Goal: Information Seeking & Learning: Learn about a topic

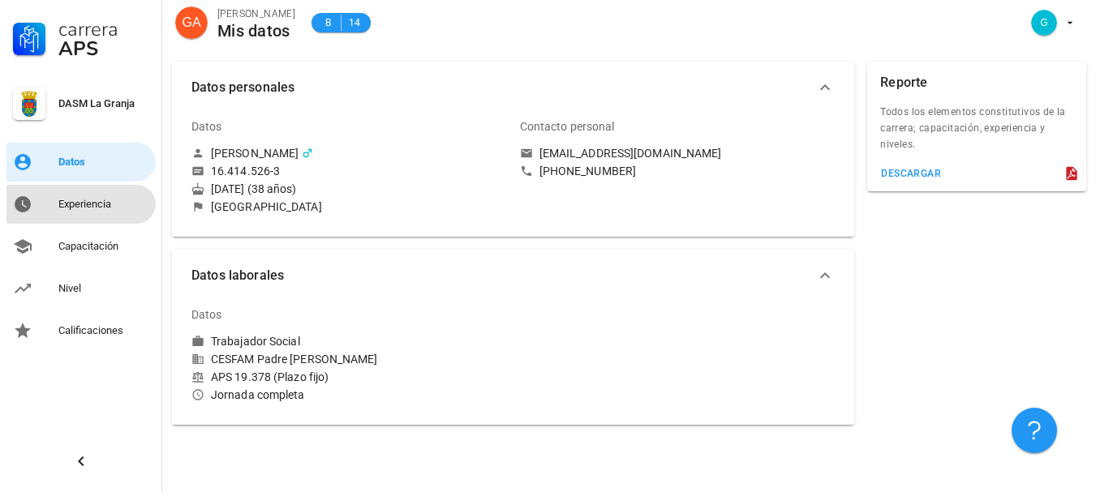
click at [98, 204] on div "Experiencia" at bounding box center [103, 204] width 91 height 13
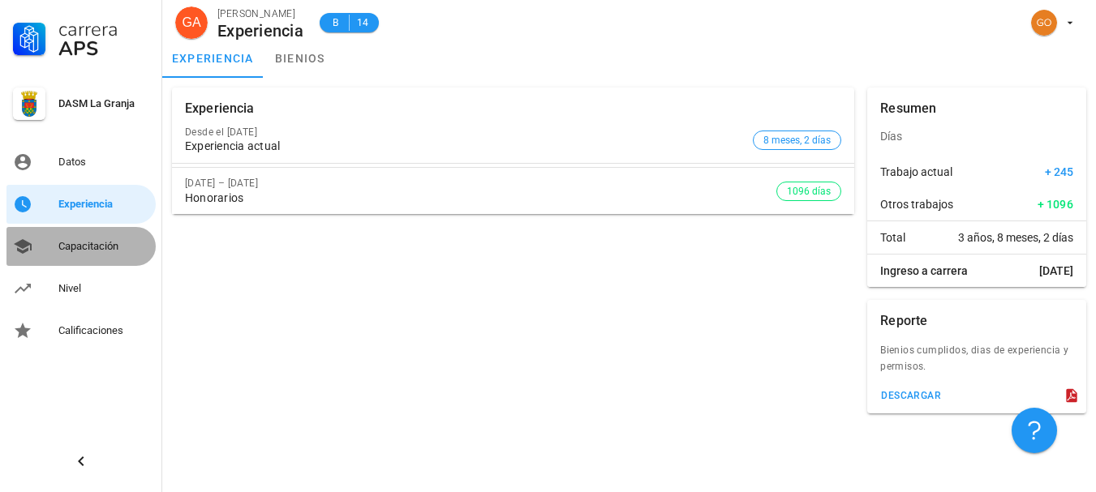
click at [101, 252] on div "Capacitación" at bounding box center [103, 246] width 91 height 13
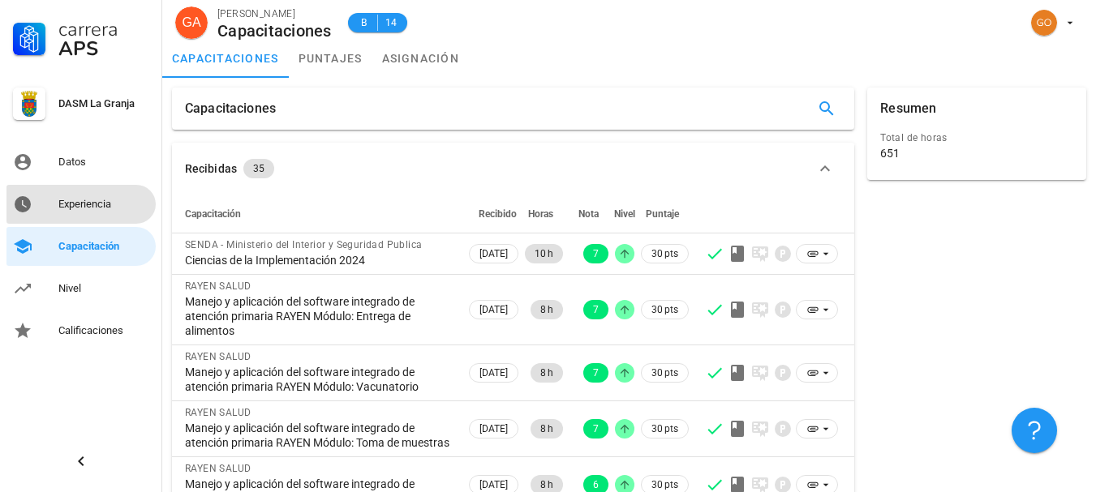
click at [103, 211] on div "Experiencia" at bounding box center [103, 204] width 91 height 26
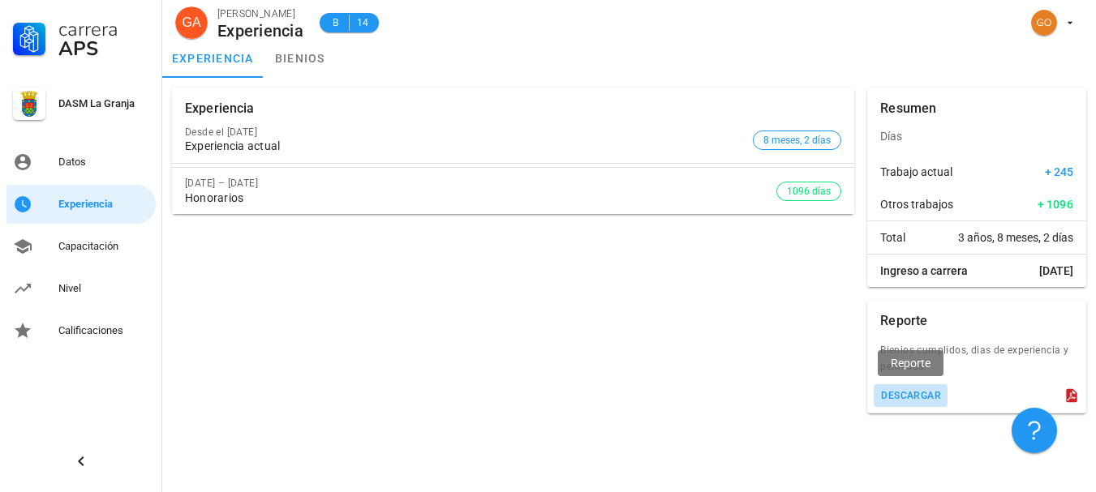
click at [914, 384] on button "descargar" at bounding box center [911, 395] width 74 height 23
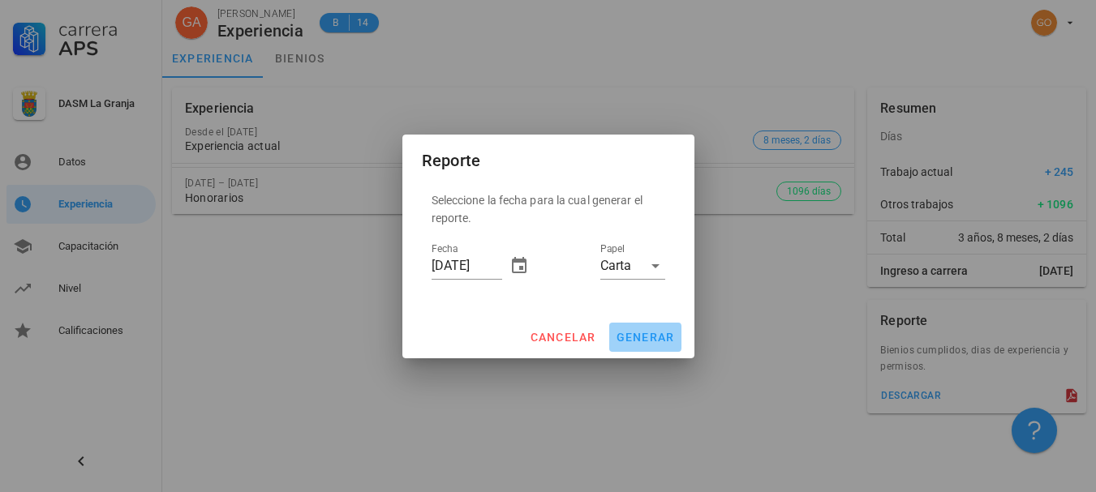
click at [644, 332] on span "generar" at bounding box center [645, 337] width 59 height 13
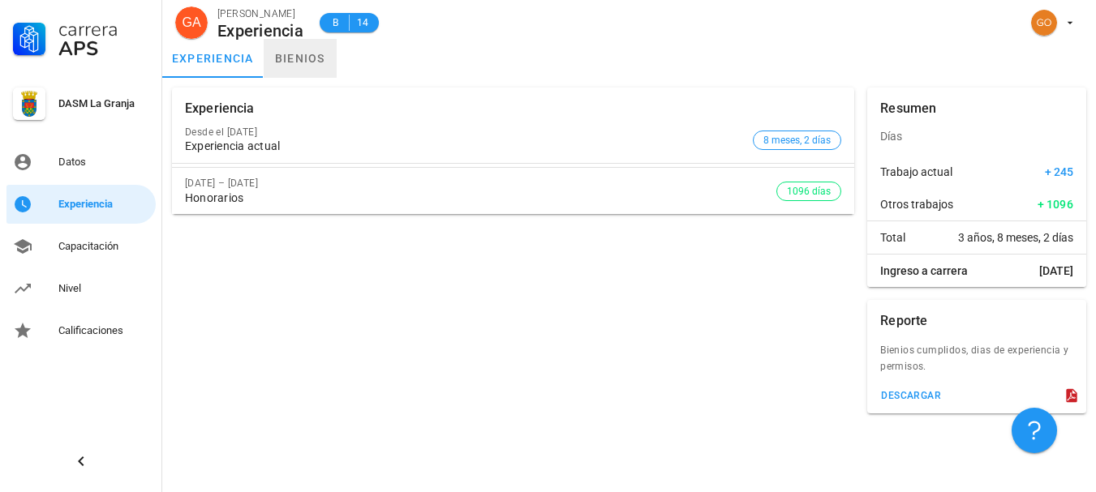
click at [300, 56] on link "bienios" at bounding box center [300, 58] width 73 height 39
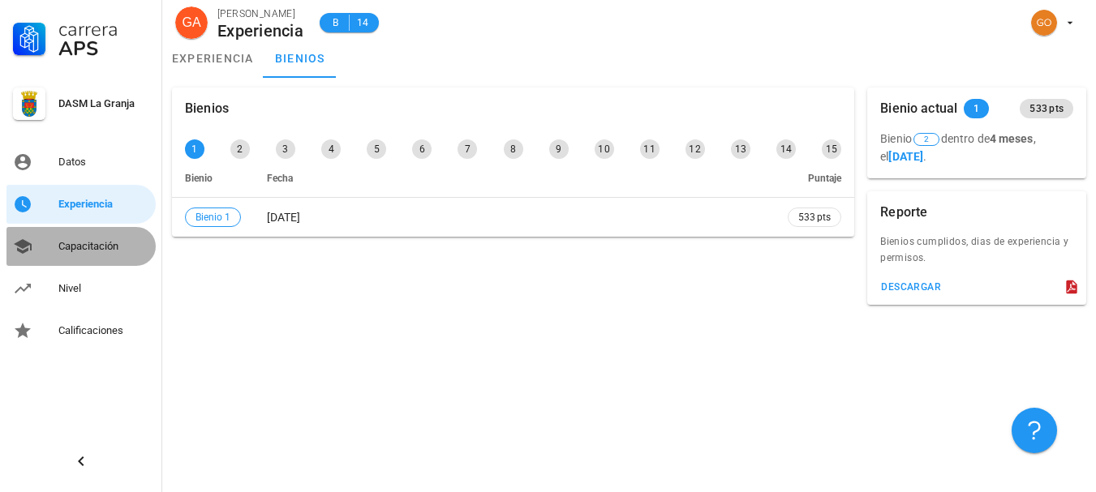
click at [93, 238] on div "Capacitación" at bounding box center [103, 247] width 91 height 26
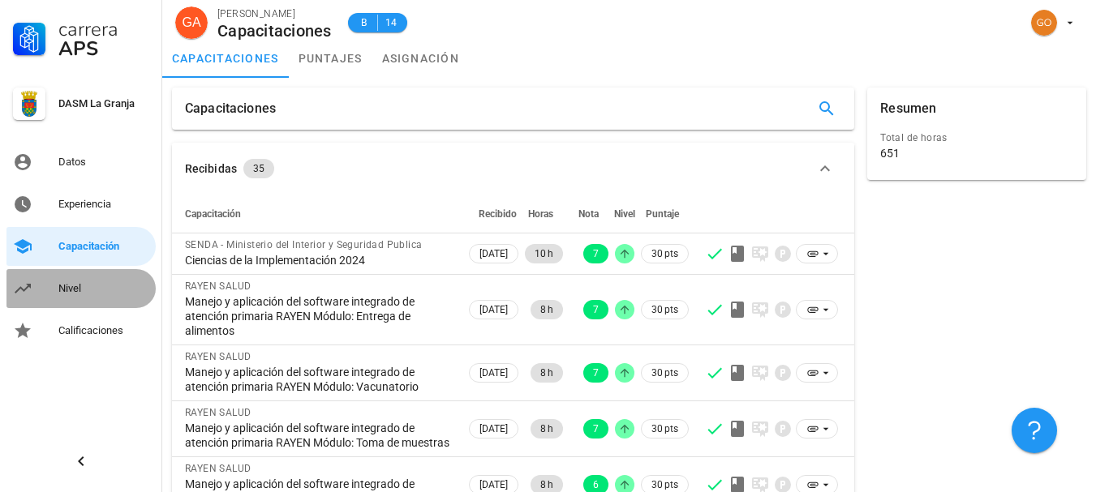
click at [90, 282] on div "Nivel" at bounding box center [103, 288] width 91 height 13
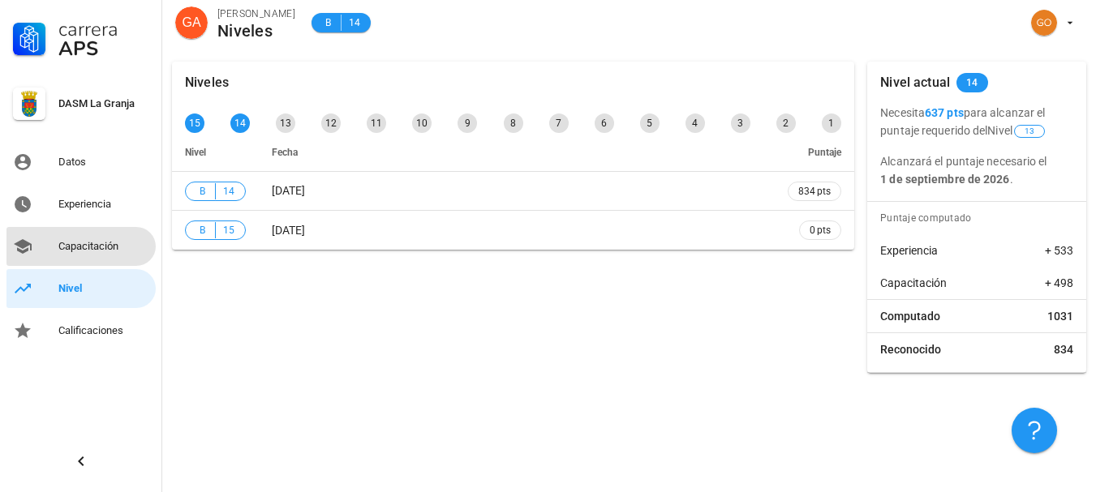
click at [79, 250] on div "Capacitación" at bounding box center [103, 246] width 91 height 13
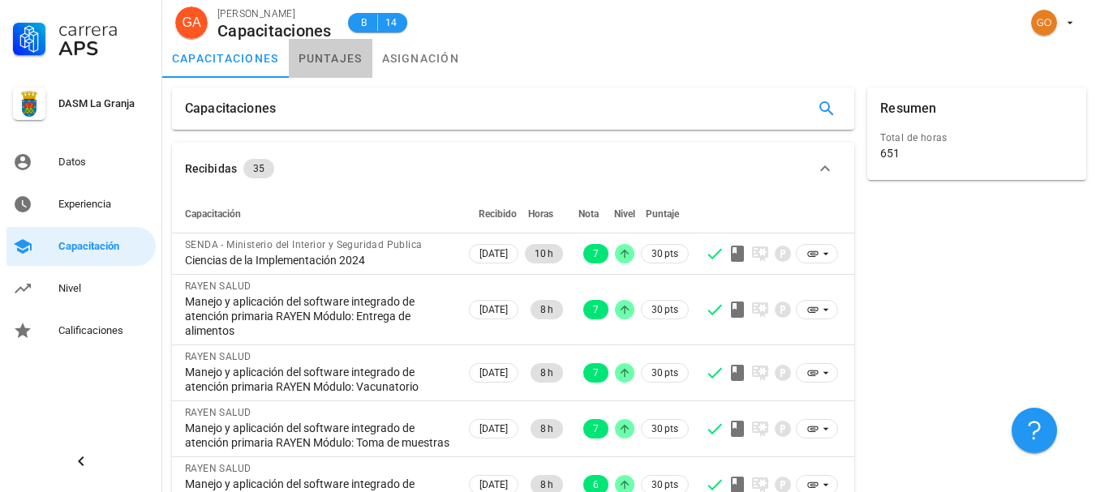
click at [316, 70] on link "puntajes" at bounding box center [331, 58] width 84 height 39
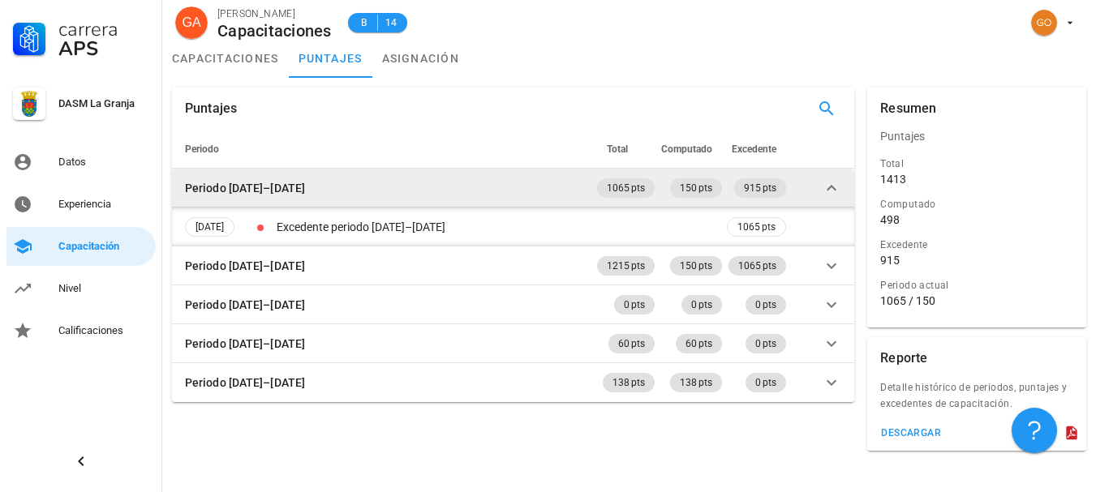
drag, startPoint x: 331, startPoint y: 153, endPoint x: 204, endPoint y: 181, distance: 130.3
click at [330, 153] on th "Periodo" at bounding box center [383, 149] width 422 height 39
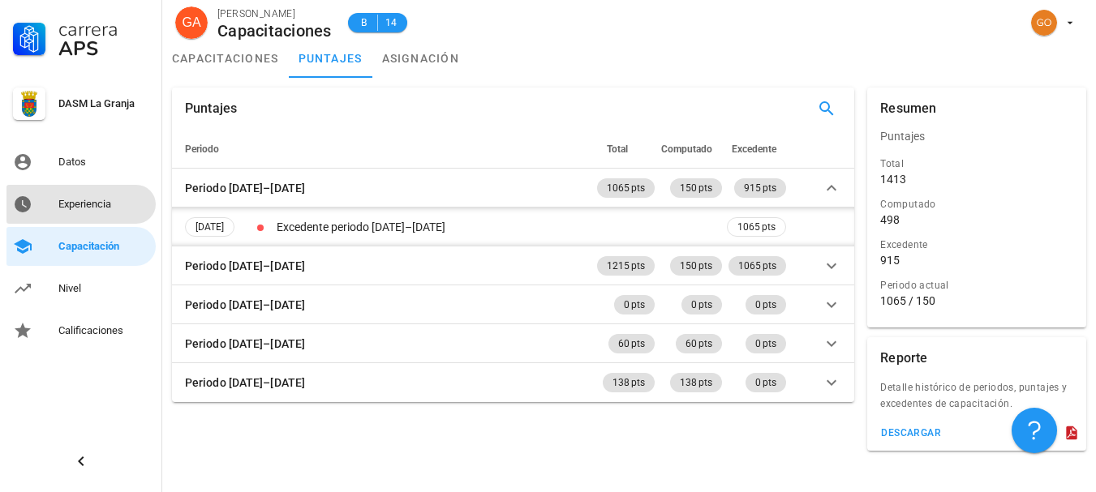
click at [94, 209] on div "Experiencia" at bounding box center [103, 204] width 91 height 13
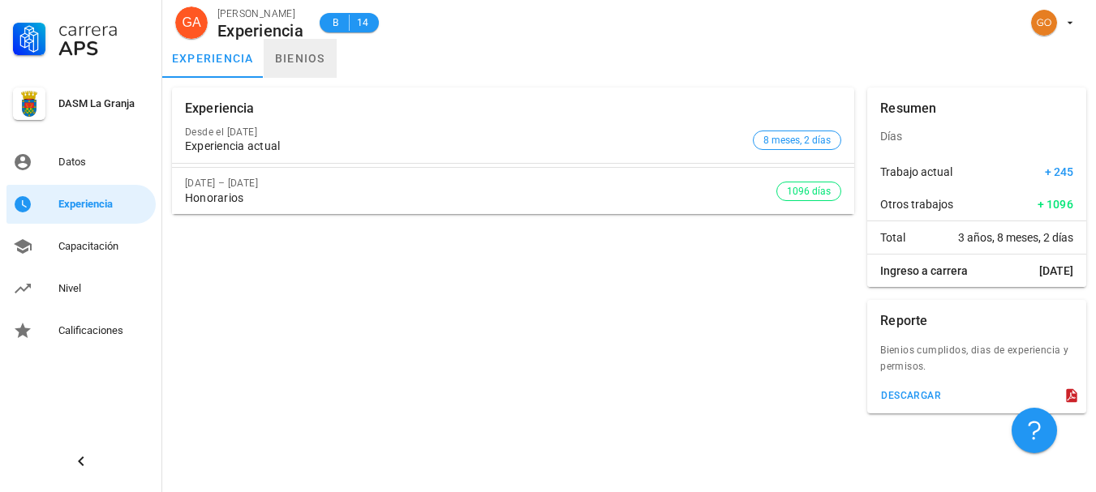
click at [300, 54] on link "bienios" at bounding box center [300, 58] width 73 height 39
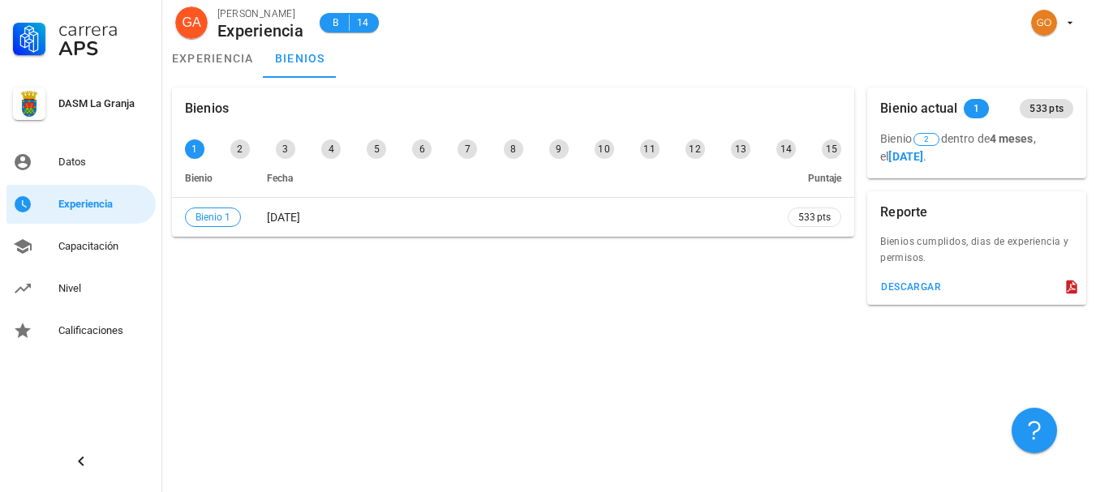
click at [305, 324] on div "Bienios 1 2 3 4 5 6 7 8 9 10 11 12 13 14 15 Bienio Fecha [GEOGRAPHIC_DATA] 1 [D…" at bounding box center [629, 285] width 934 height 414
click at [111, 244] on div "Capacitación" at bounding box center [103, 246] width 91 height 13
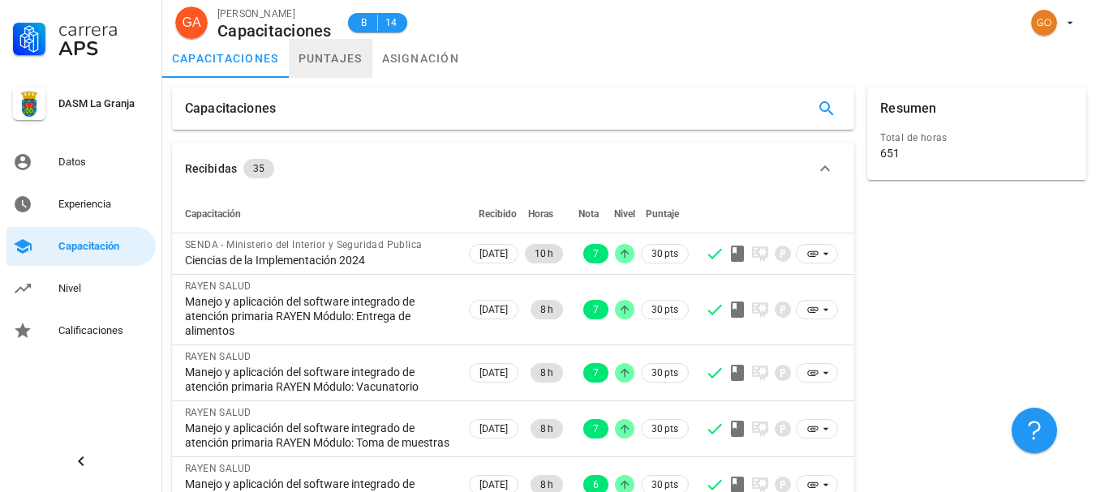
click at [315, 65] on link "puntajes" at bounding box center [331, 58] width 84 height 39
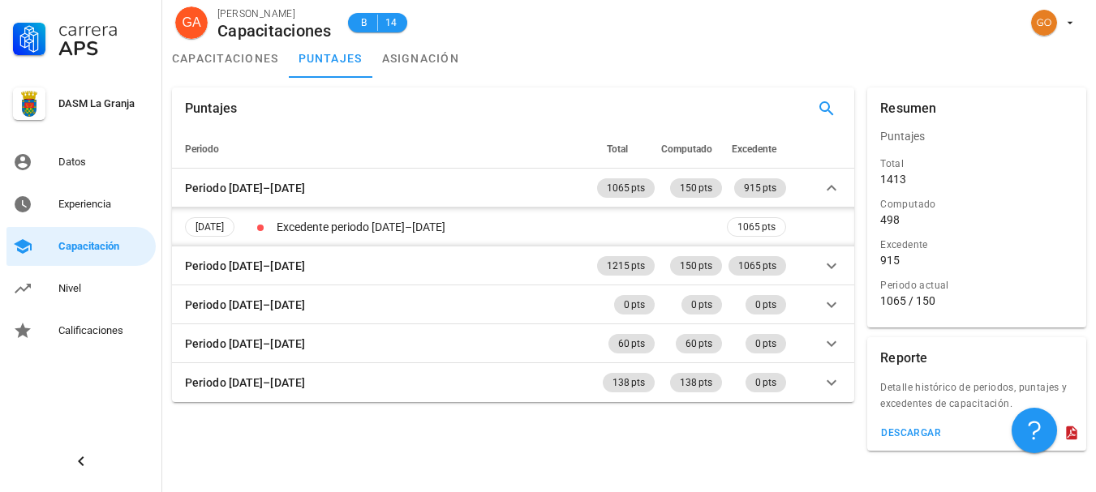
click at [353, 130] on th "Periodo" at bounding box center [383, 149] width 422 height 39
click at [73, 202] on div "Experiencia" at bounding box center [103, 204] width 91 height 13
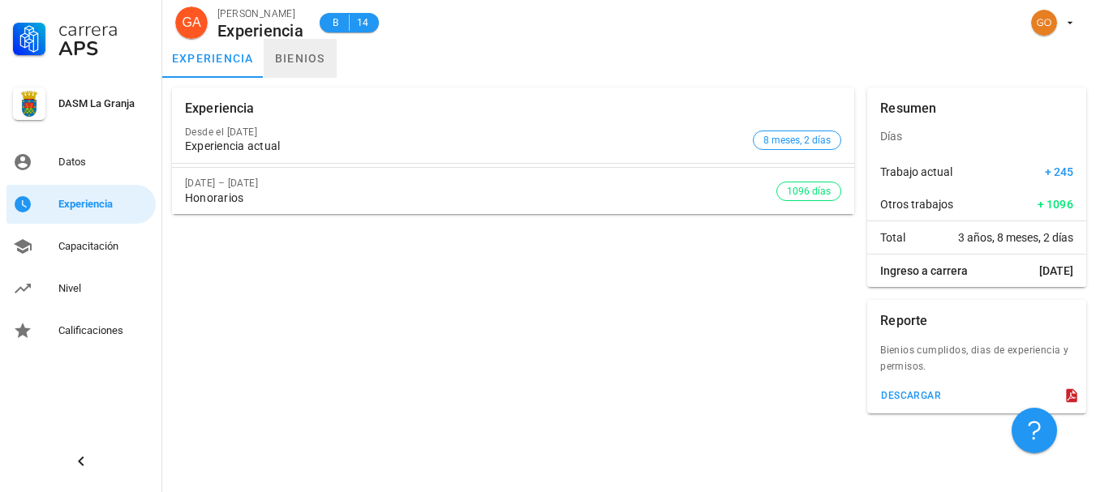
click at [298, 62] on link "bienios" at bounding box center [300, 58] width 73 height 39
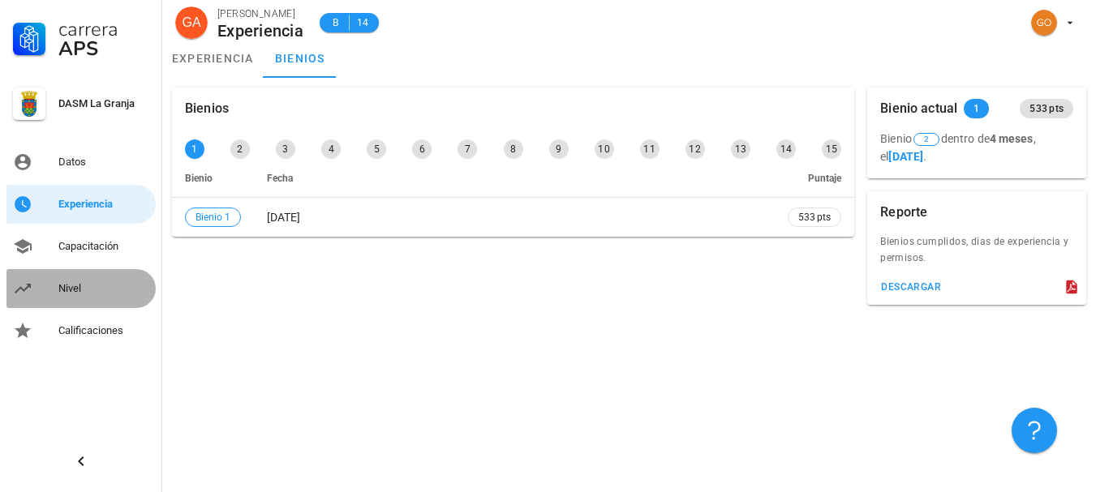
click at [75, 281] on div "Nivel" at bounding box center [103, 289] width 91 height 26
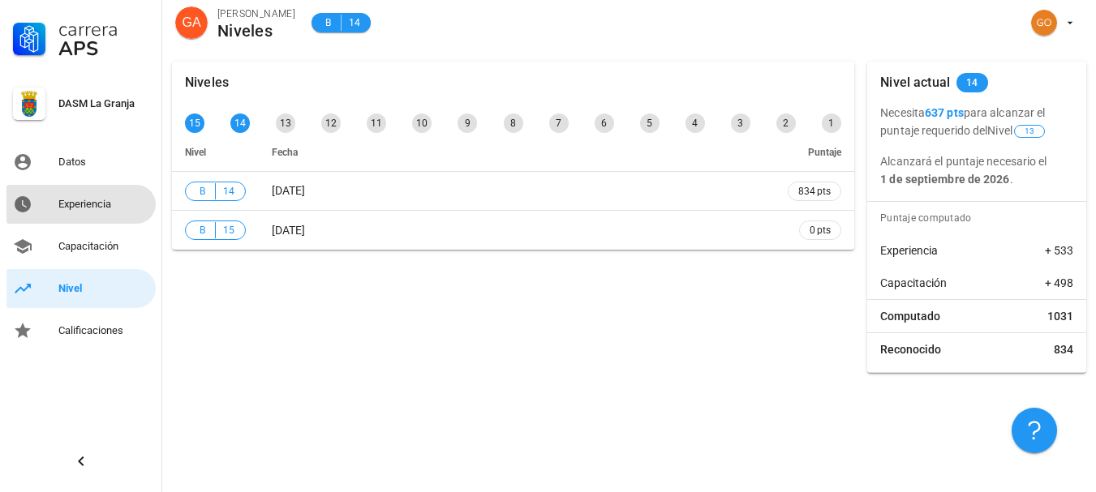
click at [114, 204] on div "Experiencia" at bounding box center [103, 204] width 91 height 13
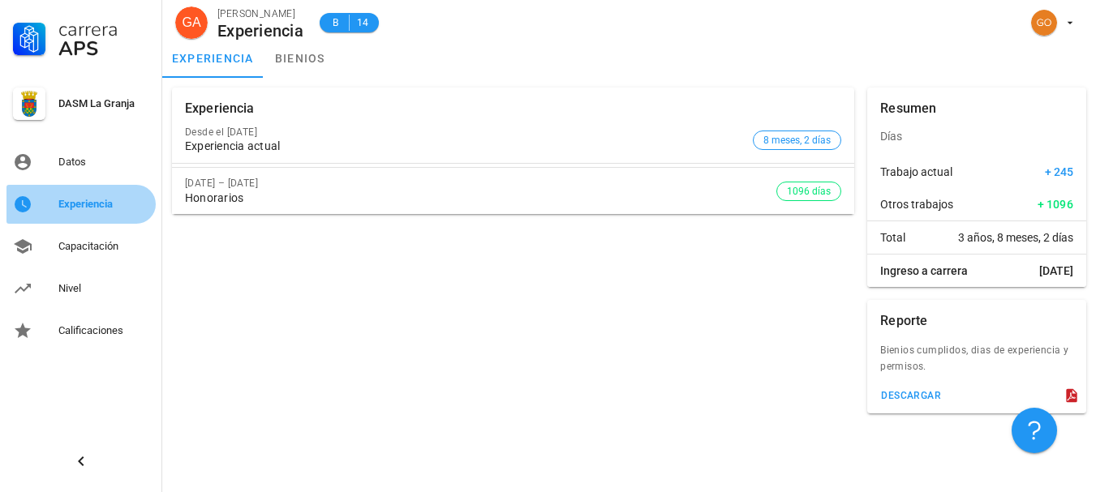
click at [105, 187] on link "Experiencia" at bounding box center [80, 204] width 149 height 39
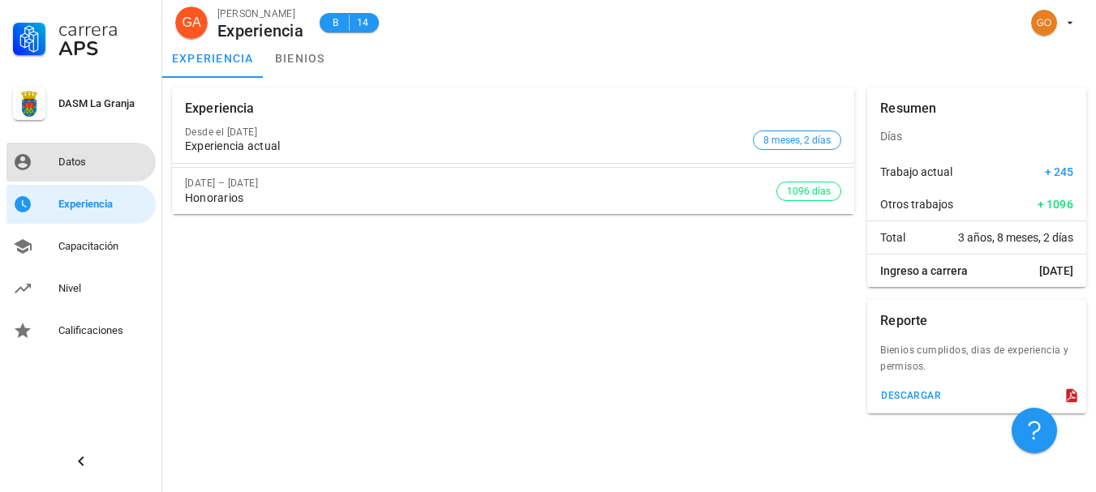
click at [111, 161] on div "Datos" at bounding box center [103, 162] width 91 height 13
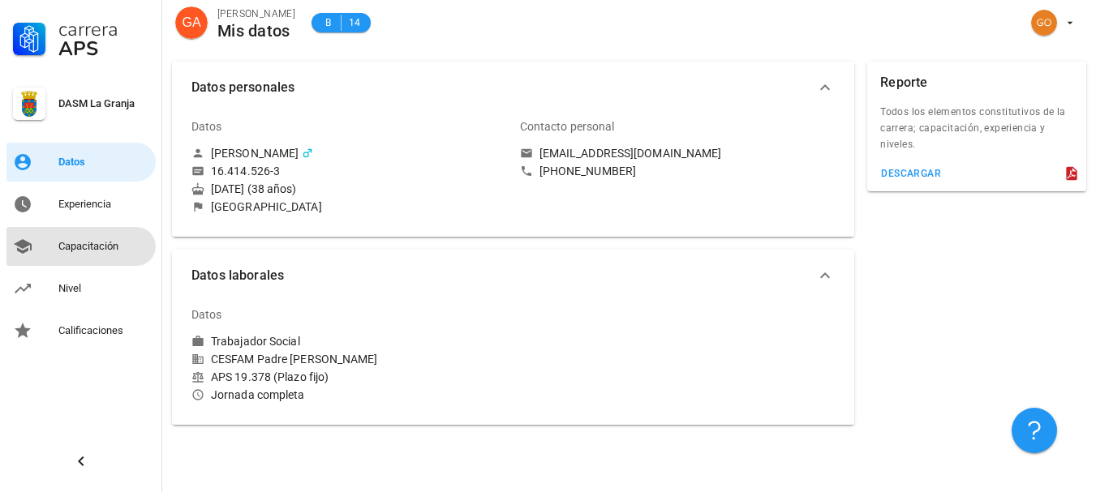
click at [116, 240] on div "Capacitación" at bounding box center [103, 246] width 91 height 13
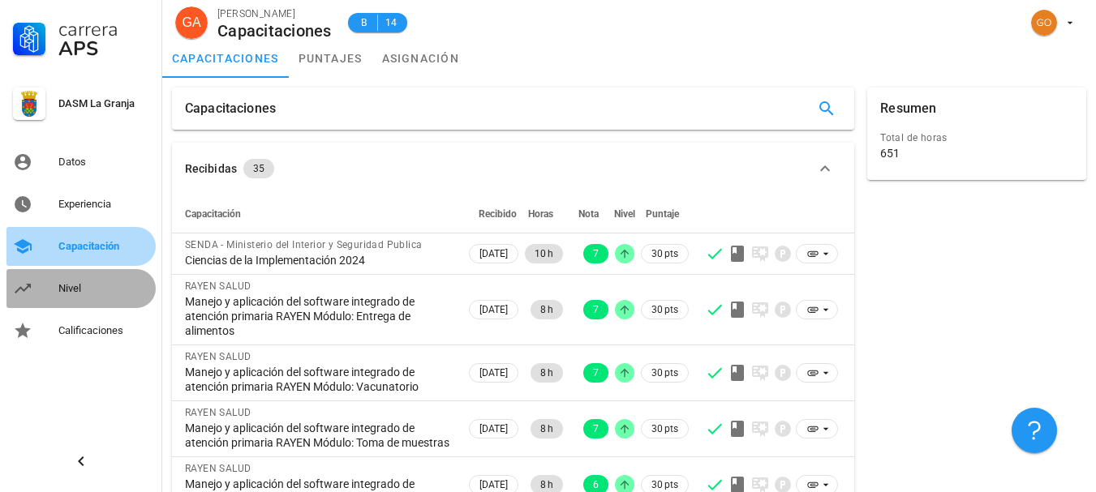
click at [102, 283] on div "Nivel" at bounding box center [103, 288] width 91 height 13
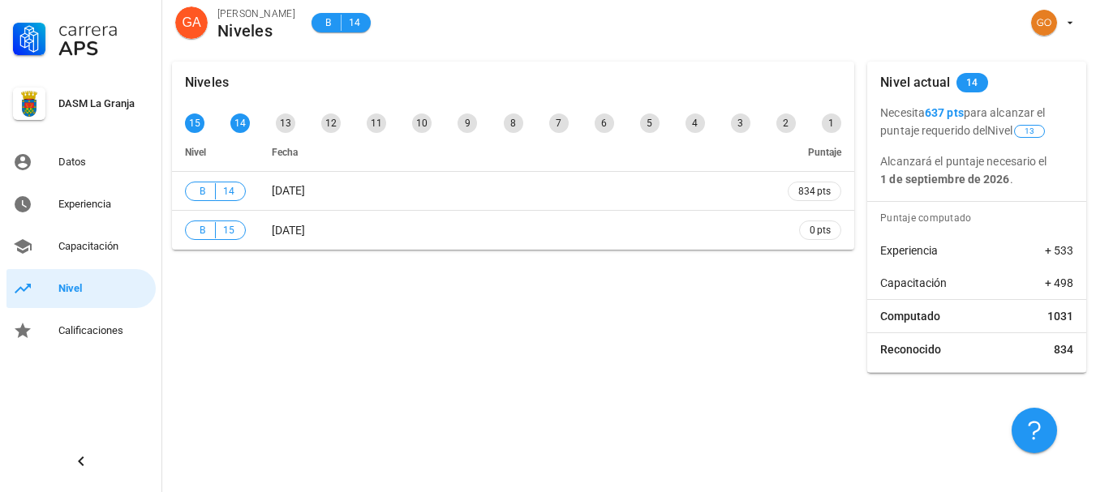
drag, startPoint x: 290, startPoint y: 363, endPoint x: 272, endPoint y: 349, distance: 22.6
click at [285, 359] on div "Niveles 15 14 13 12 11 10 9 8 7 6 5 4 3 2 1 Nivel Fecha Puntaje B 14 [DATE] 834…" at bounding box center [512, 217] width 695 height 324
click at [74, 200] on div "Experiencia" at bounding box center [103, 204] width 91 height 13
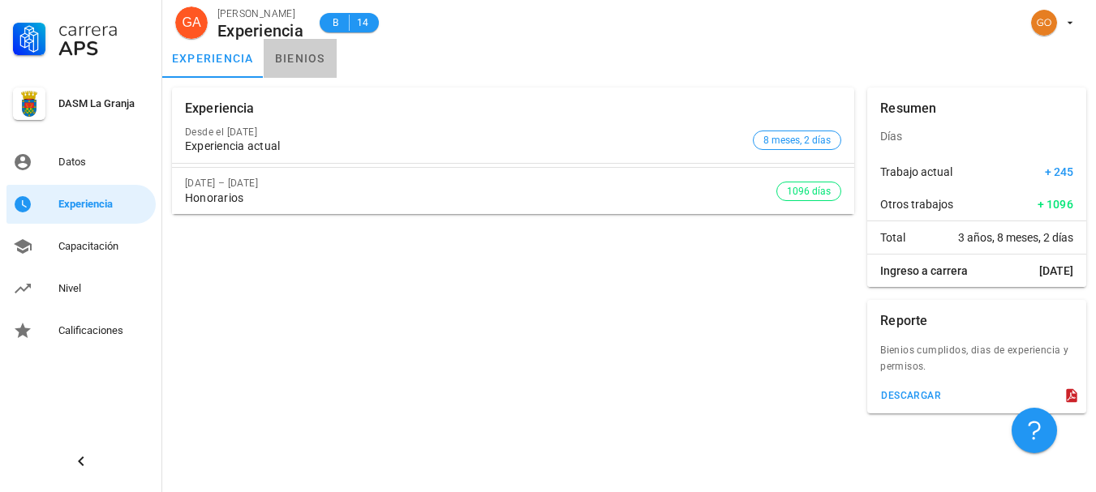
click at [303, 62] on link "bienios" at bounding box center [300, 58] width 73 height 39
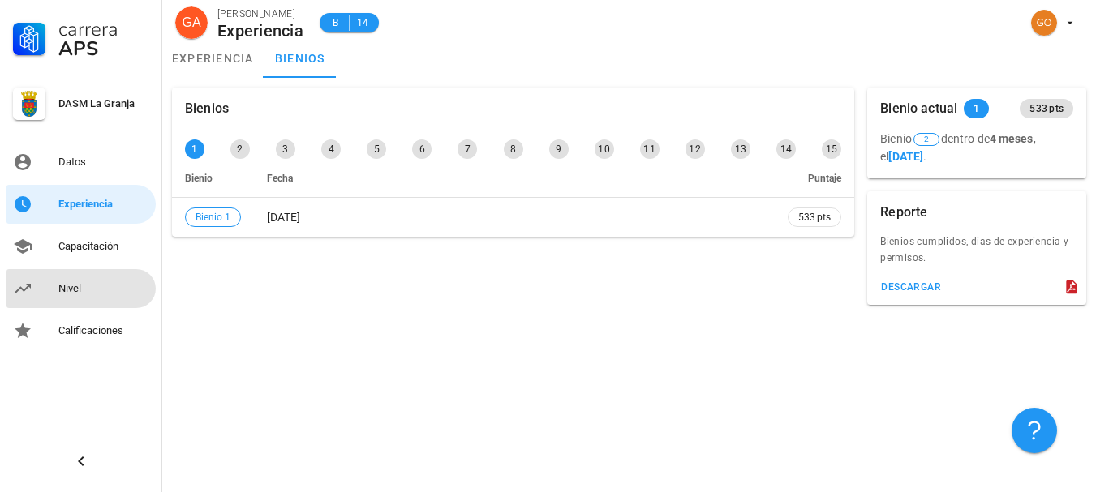
click at [92, 296] on div "Nivel" at bounding box center [103, 289] width 91 height 26
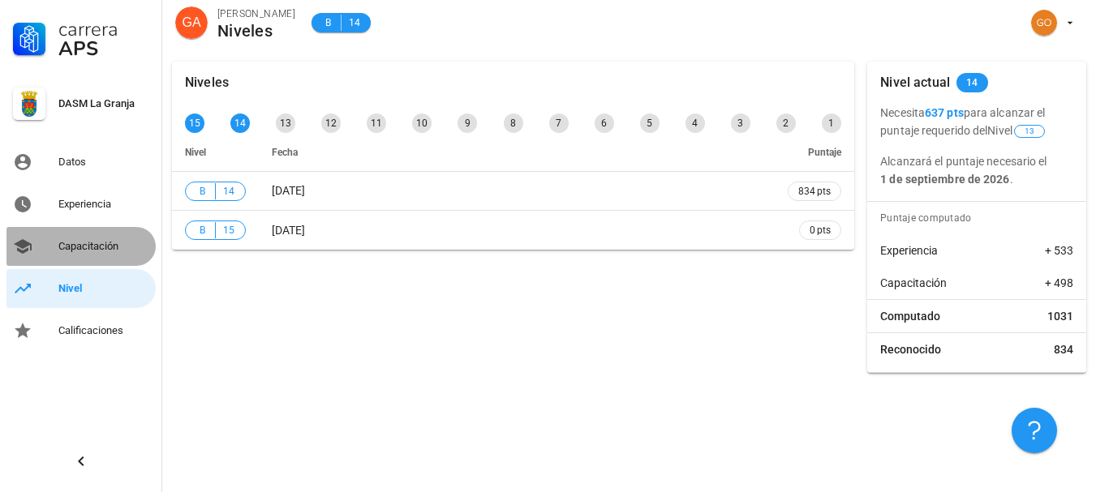
click at [98, 234] on div "Capacitación" at bounding box center [103, 247] width 91 height 26
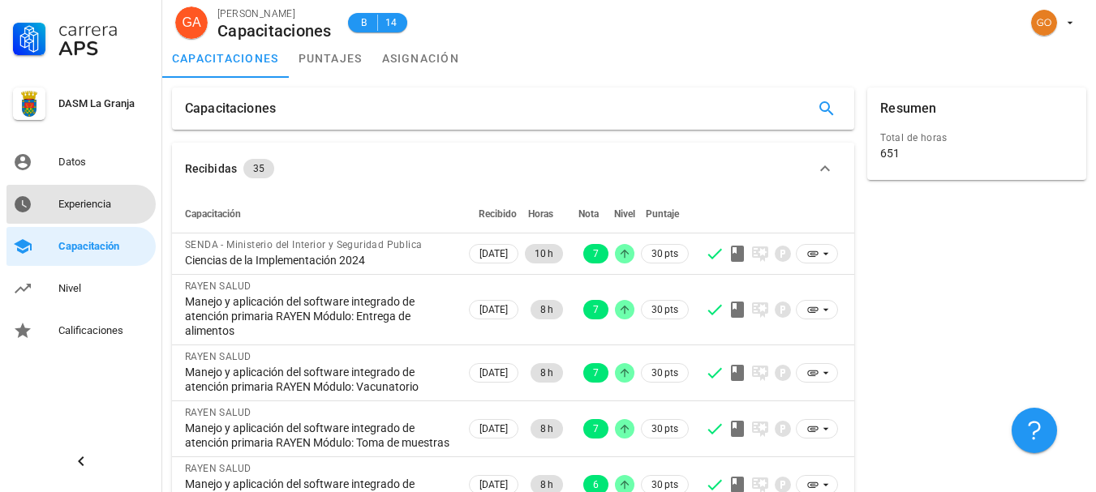
click at [114, 192] on div "Experiencia" at bounding box center [103, 204] width 91 height 26
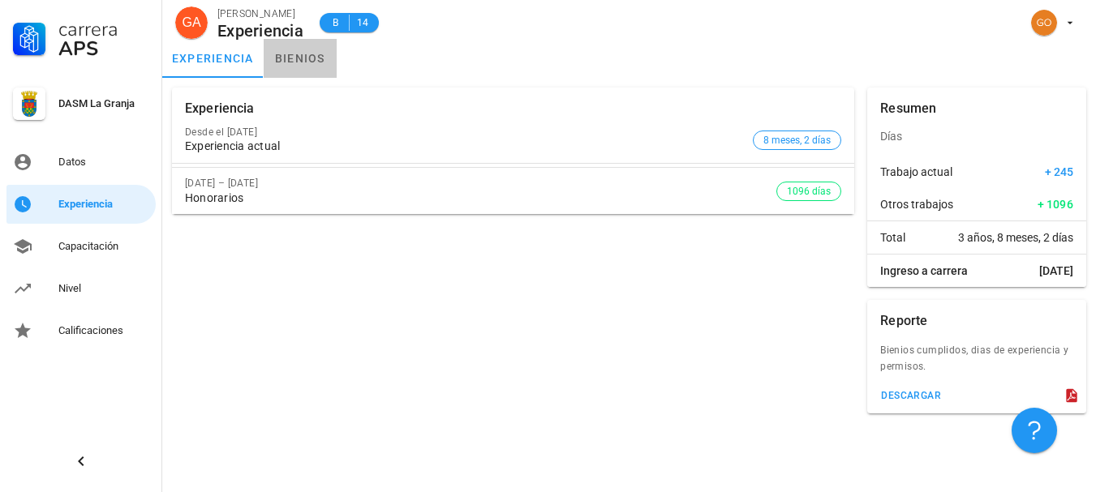
click at [300, 63] on link "bienios" at bounding box center [300, 58] width 73 height 39
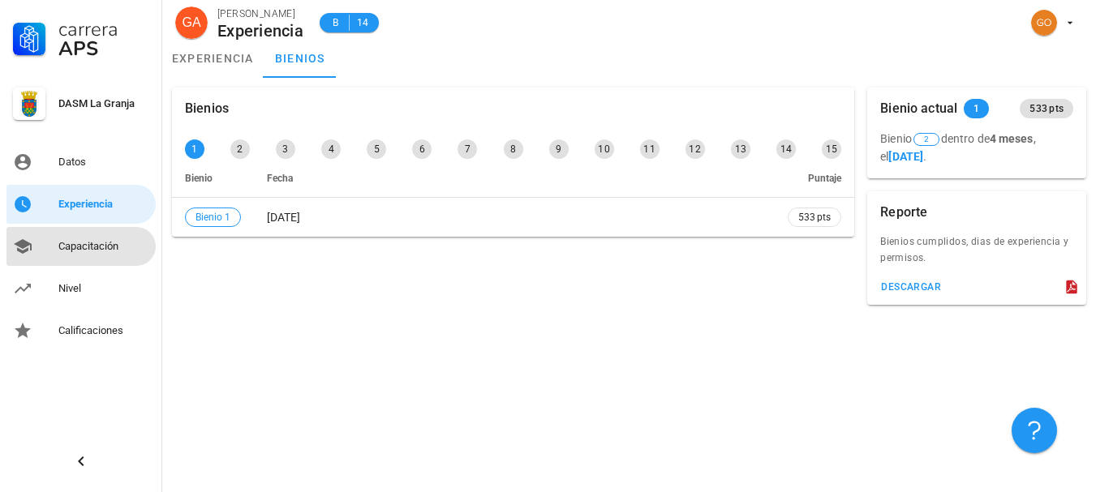
click at [118, 247] on div "Capacitación" at bounding box center [103, 246] width 91 height 13
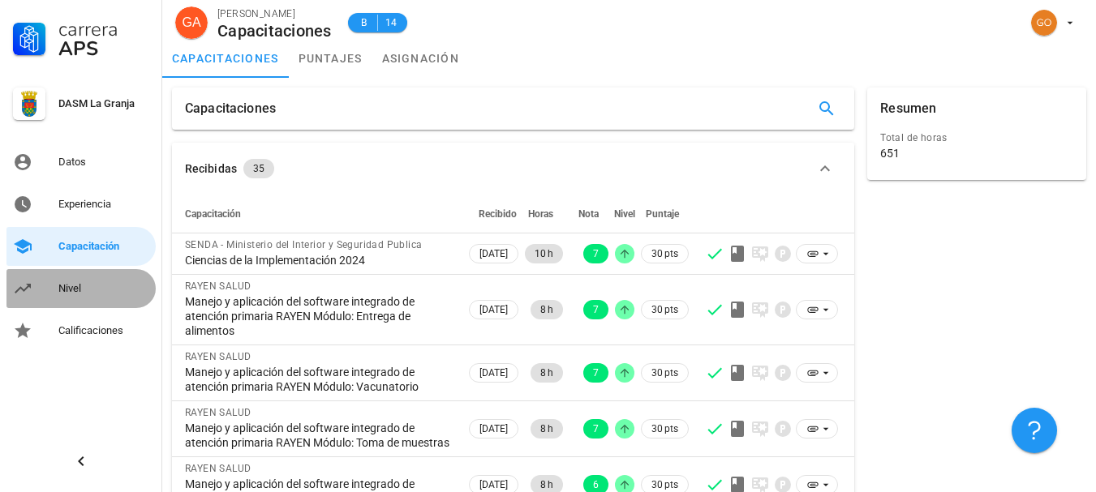
click at [83, 286] on div "Nivel" at bounding box center [103, 288] width 91 height 13
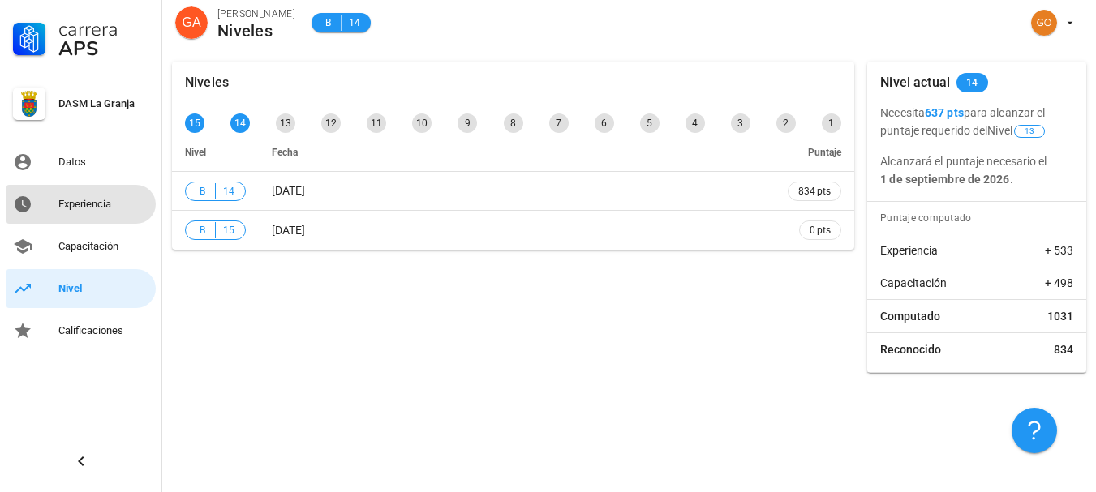
click at [107, 202] on div "Experiencia" at bounding box center [103, 204] width 91 height 13
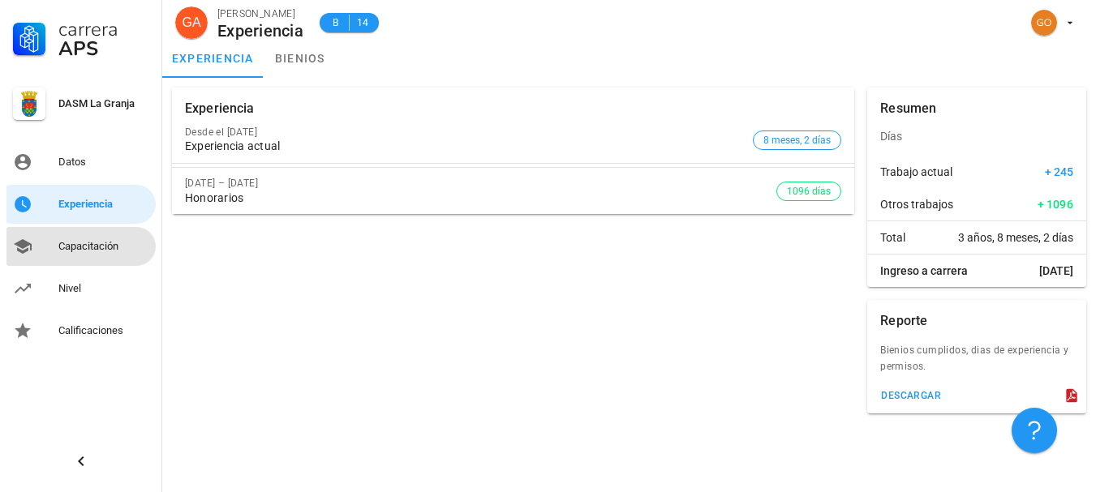
click at [109, 246] on div "Capacitación" at bounding box center [103, 246] width 91 height 13
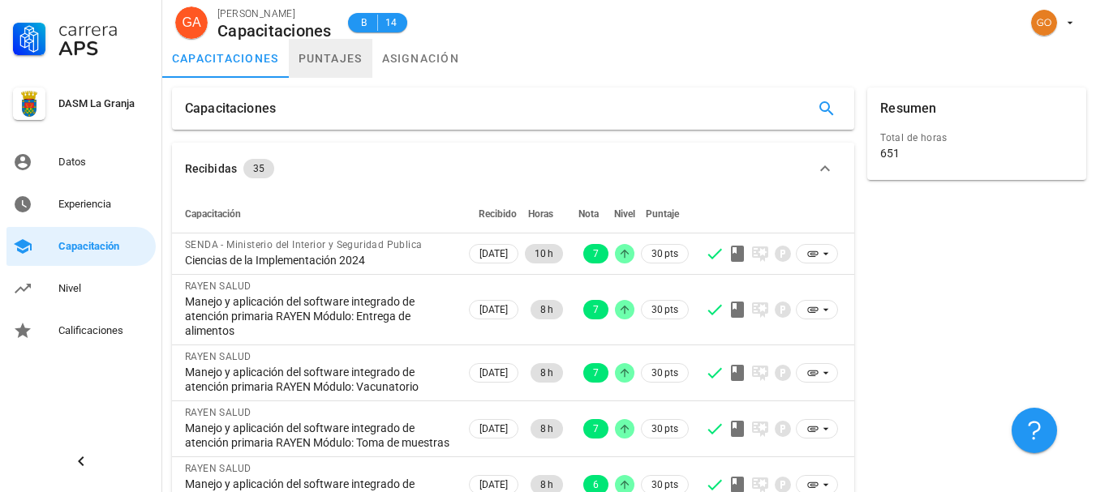
click at [316, 58] on link "puntajes" at bounding box center [331, 58] width 84 height 39
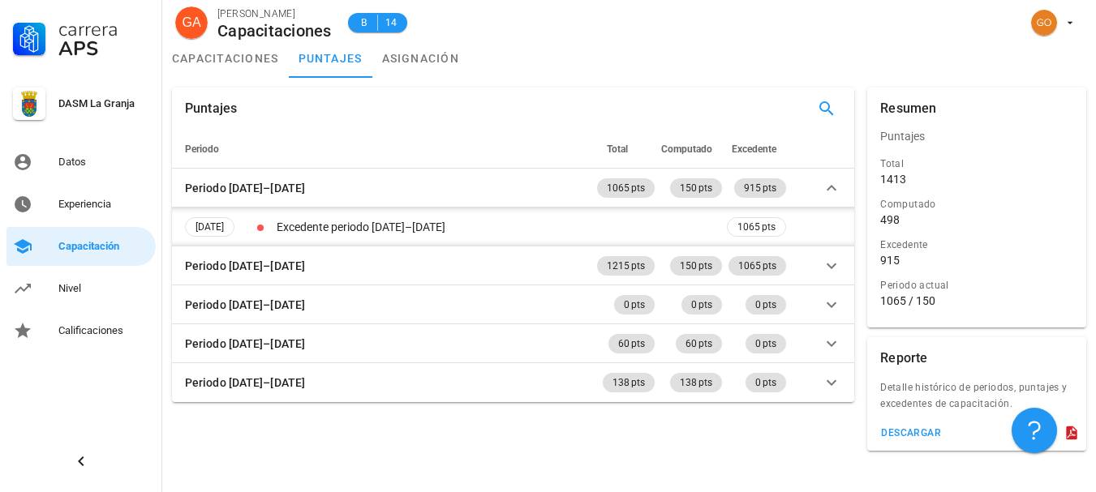
drag, startPoint x: 329, startPoint y: 124, endPoint x: 284, endPoint y: 149, distance: 51.9
click at [327, 127] on div "Puntajes" at bounding box center [513, 109] width 682 height 42
click at [98, 284] on div "Nivel" at bounding box center [103, 288] width 91 height 13
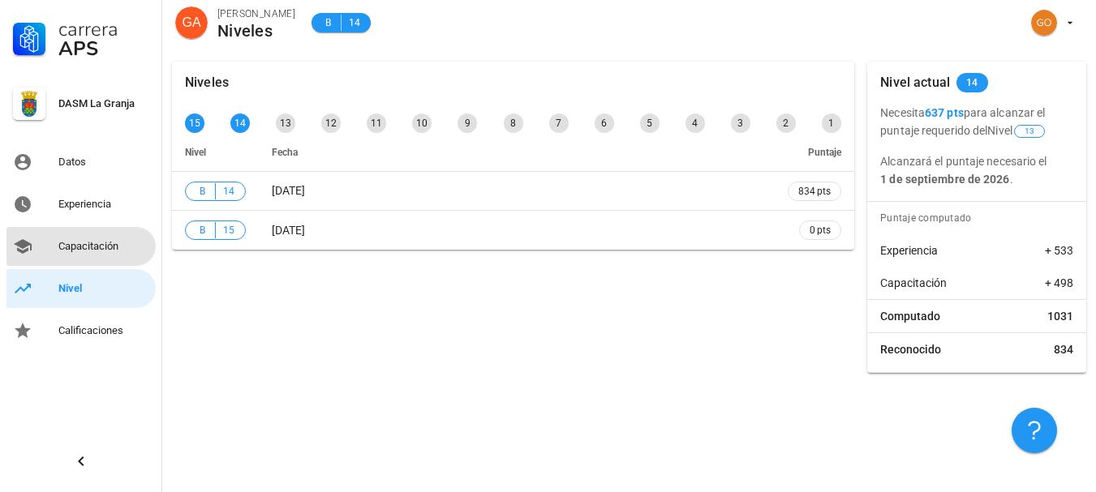
click at [120, 236] on div "Capacitación" at bounding box center [103, 247] width 91 height 26
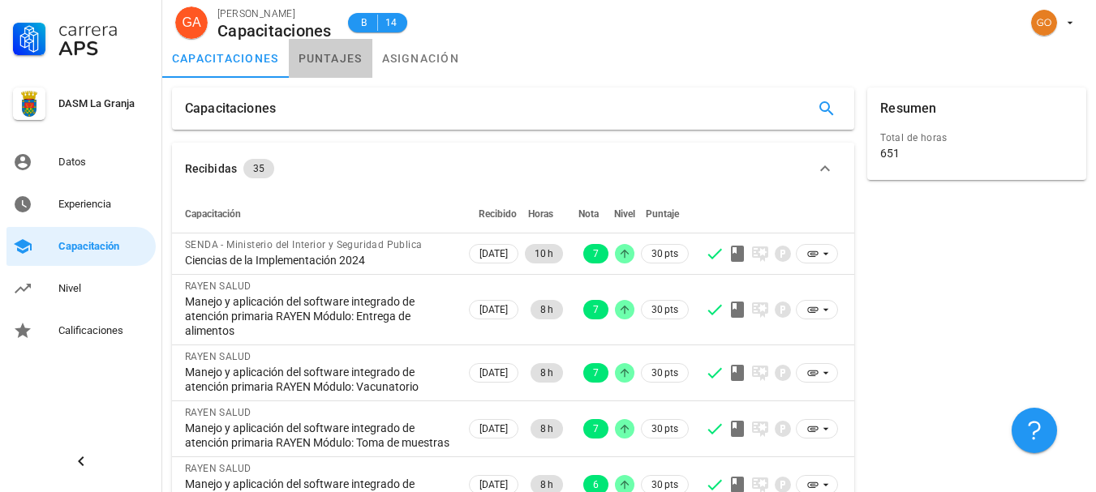
click at [325, 67] on link "puntajes" at bounding box center [331, 58] width 84 height 39
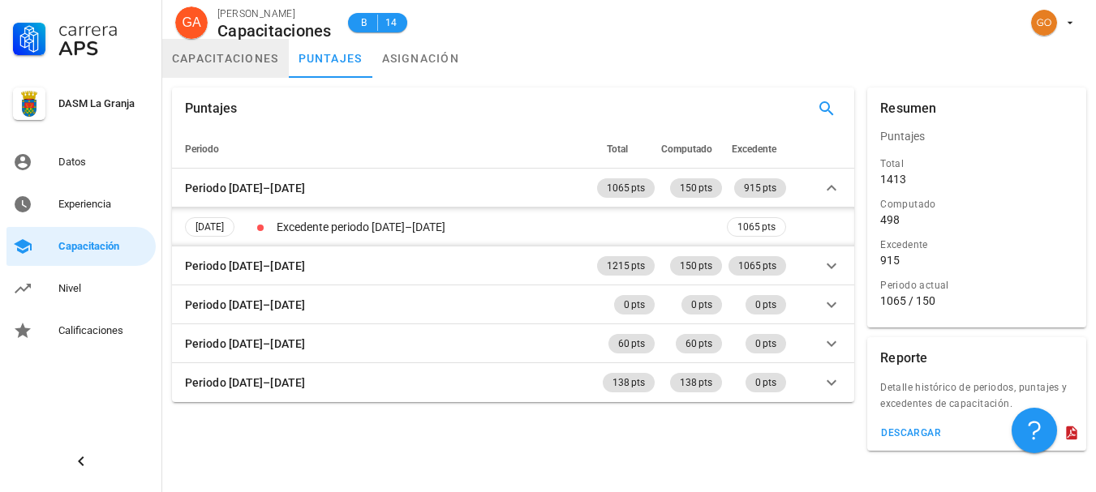
click at [254, 77] on link "capacitaciones" at bounding box center [225, 58] width 127 height 39
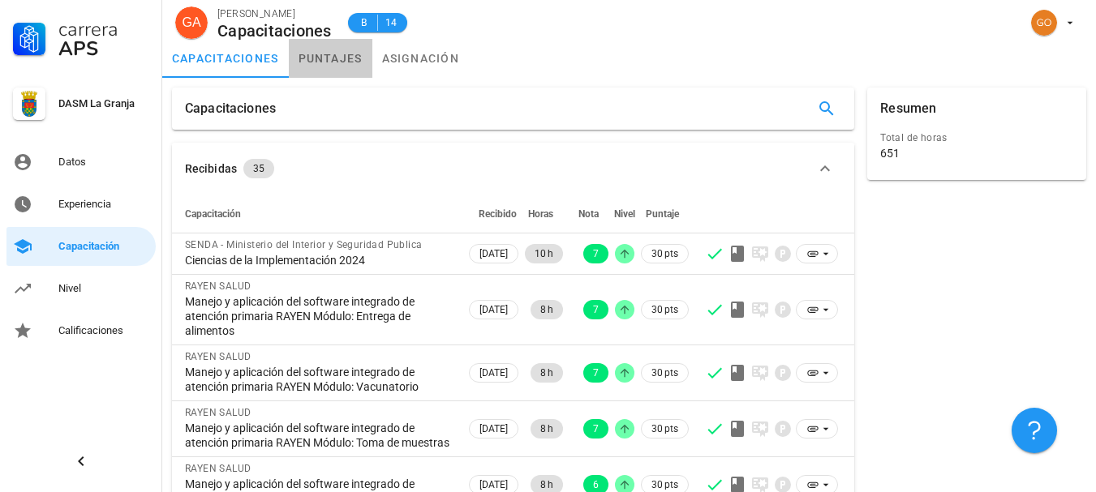
click at [359, 46] on link "puntajes" at bounding box center [331, 58] width 84 height 39
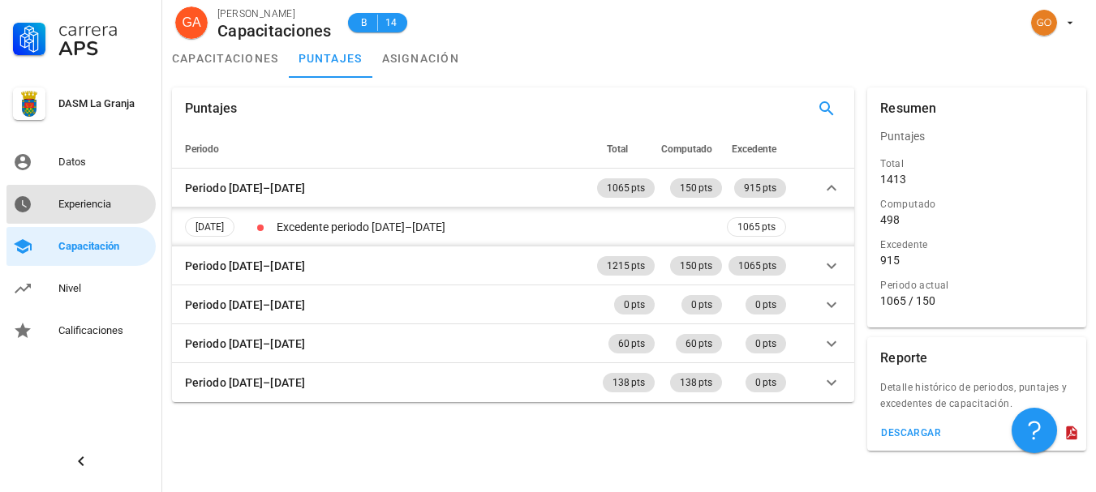
click at [69, 195] on div "Experiencia" at bounding box center [103, 204] width 91 height 26
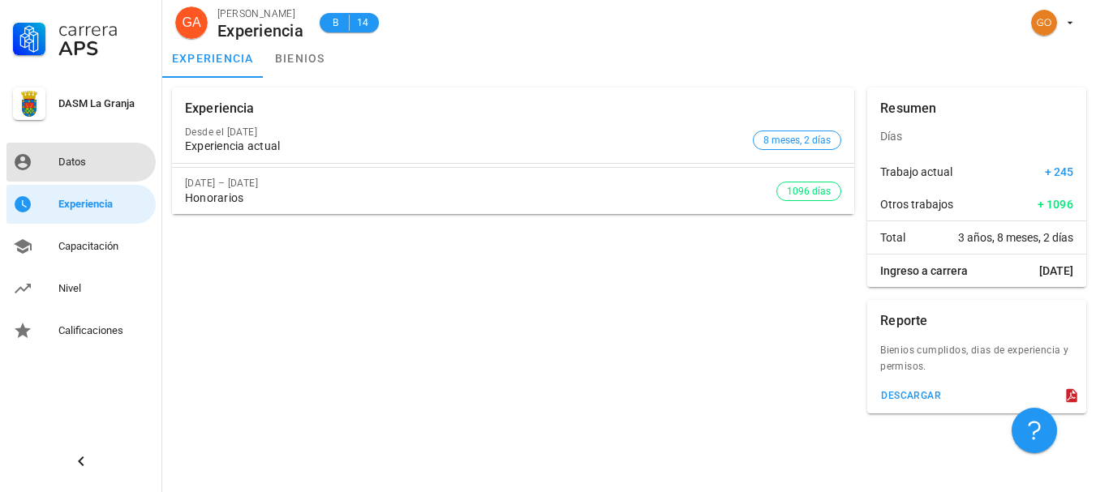
click at [85, 152] on div "Datos" at bounding box center [103, 162] width 91 height 26
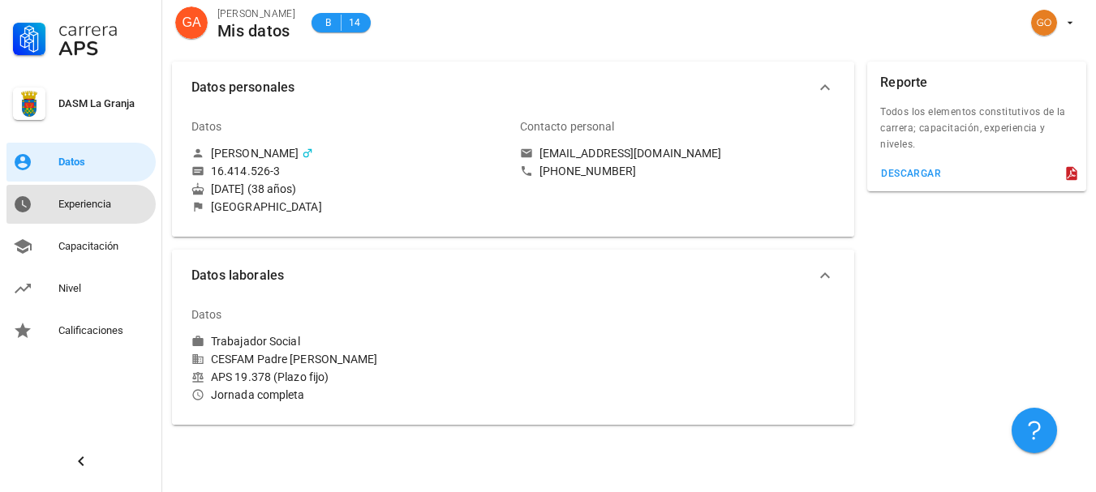
click at [96, 199] on div "Experiencia" at bounding box center [103, 204] width 91 height 13
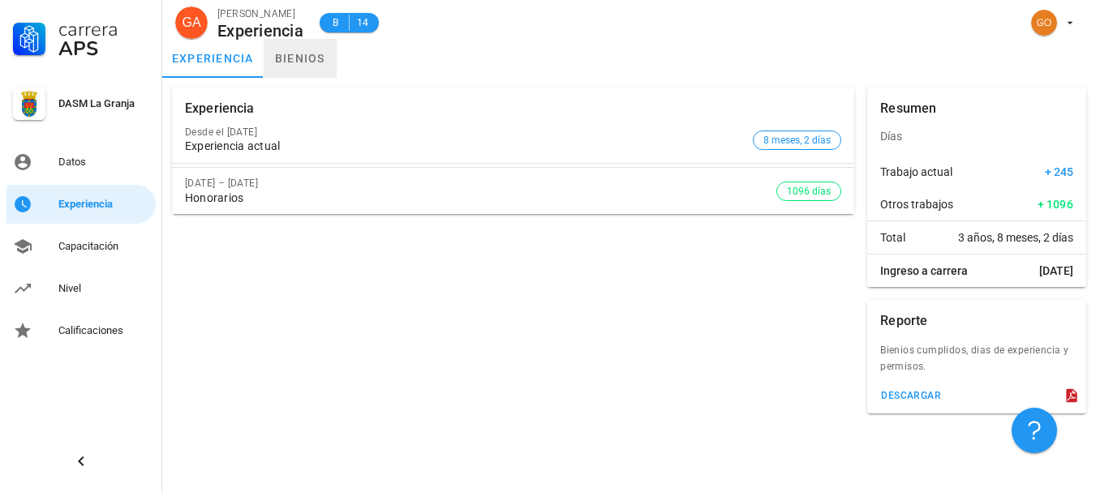
click at [281, 54] on link "bienios" at bounding box center [300, 58] width 73 height 39
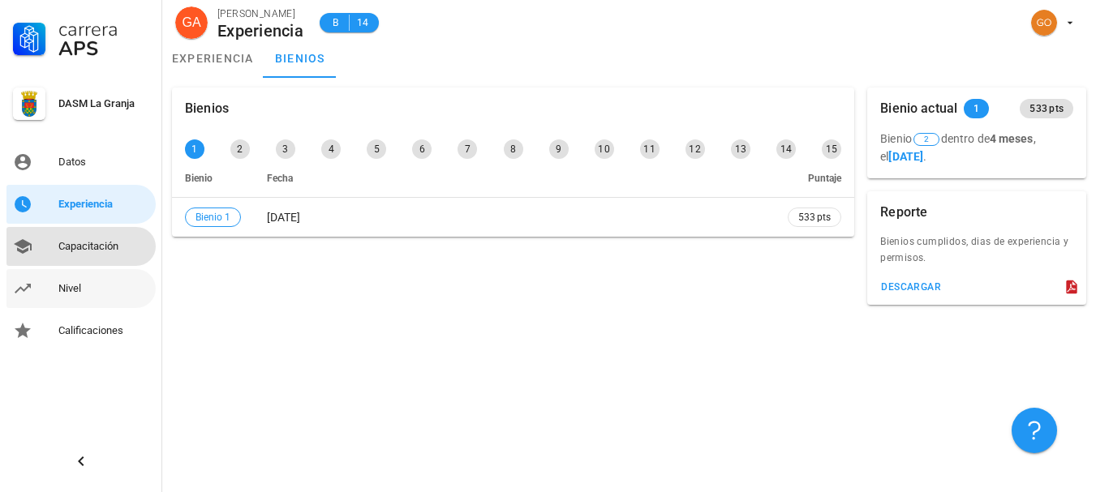
drag, startPoint x: 77, startPoint y: 234, endPoint x: 81, endPoint y: 272, distance: 38.3
click at [77, 235] on div "Capacitación" at bounding box center [103, 247] width 91 height 26
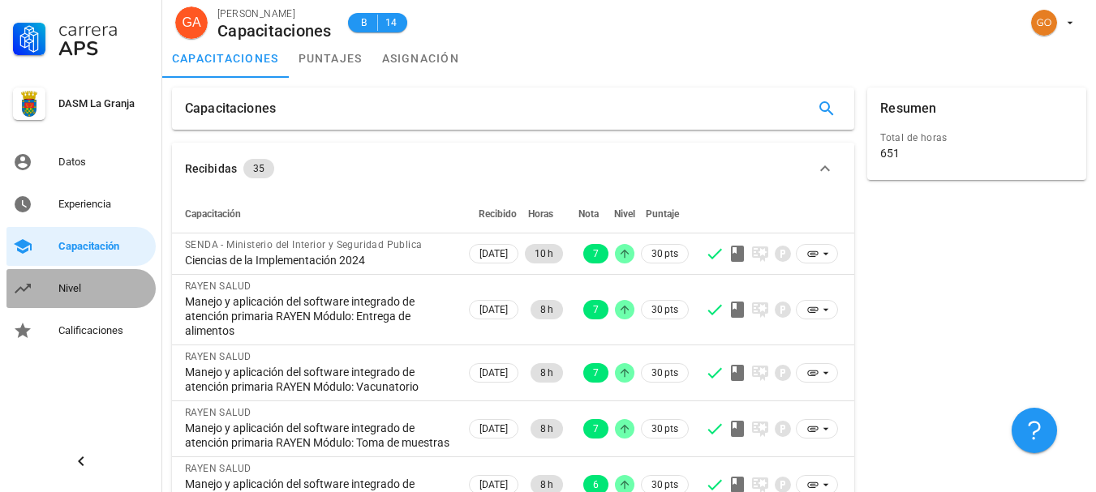
click at [75, 290] on div "Nivel" at bounding box center [103, 288] width 91 height 13
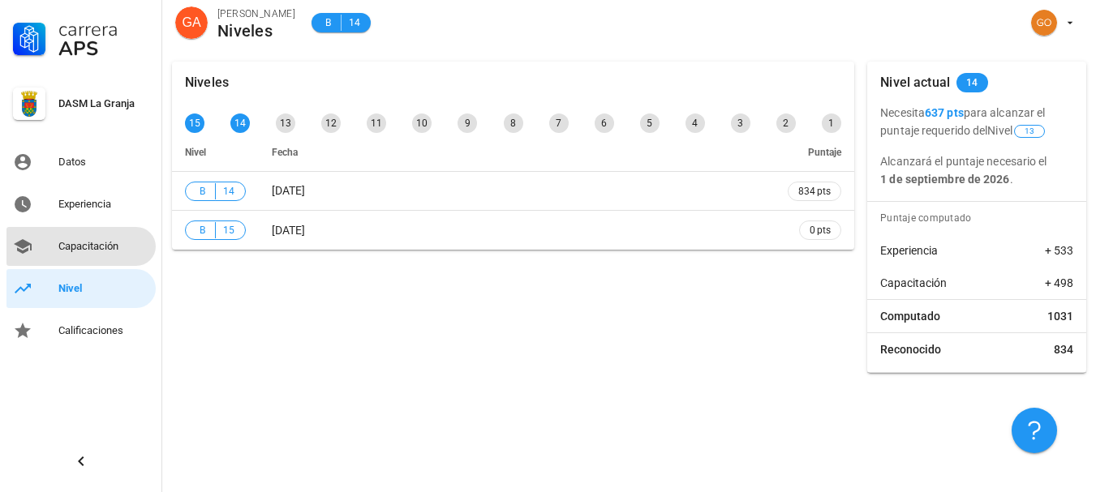
click at [105, 244] on div "Capacitación" at bounding box center [103, 246] width 91 height 13
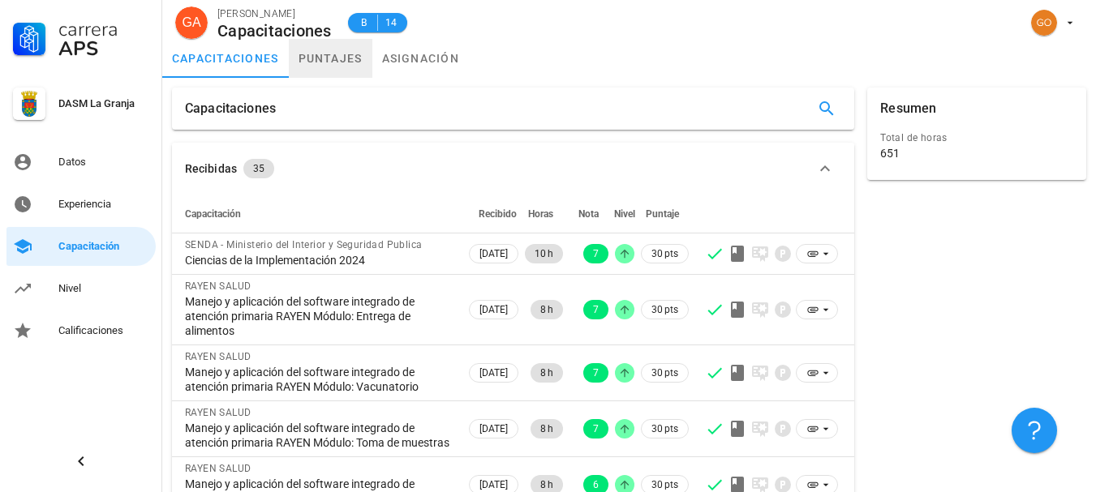
click at [320, 54] on link "puntajes" at bounding box center [331, 58] width 84 height 39
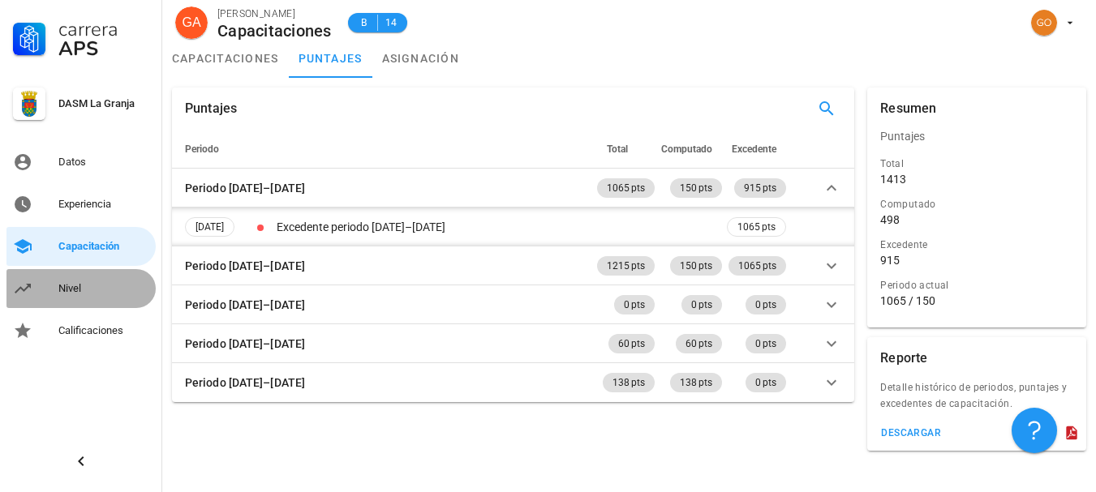
click at [90, 286] on div "Nivel" at bounding box center [103, 288] width 91 height 13
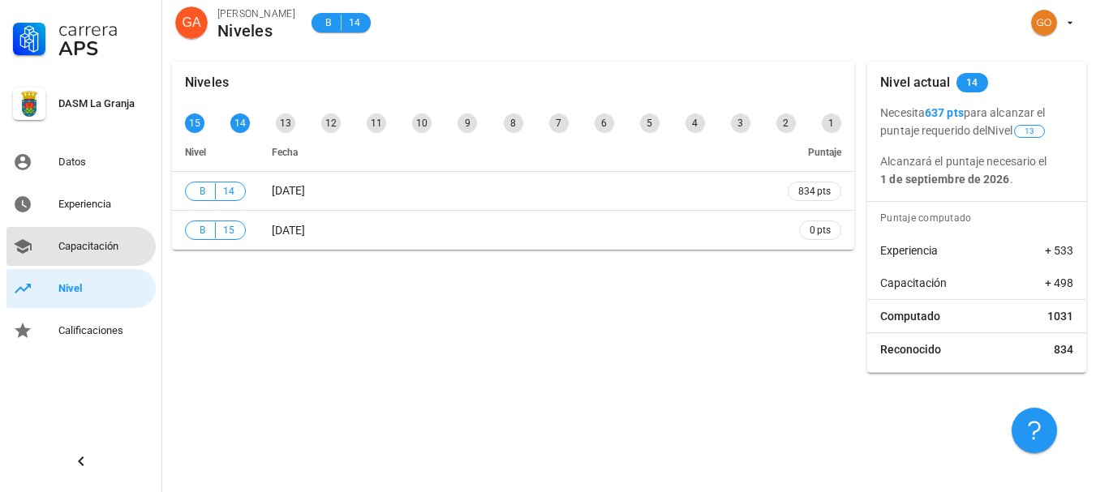
click at [99, 250] on div "Capacitación" at bounding box center [103, 246] width 91 height 13
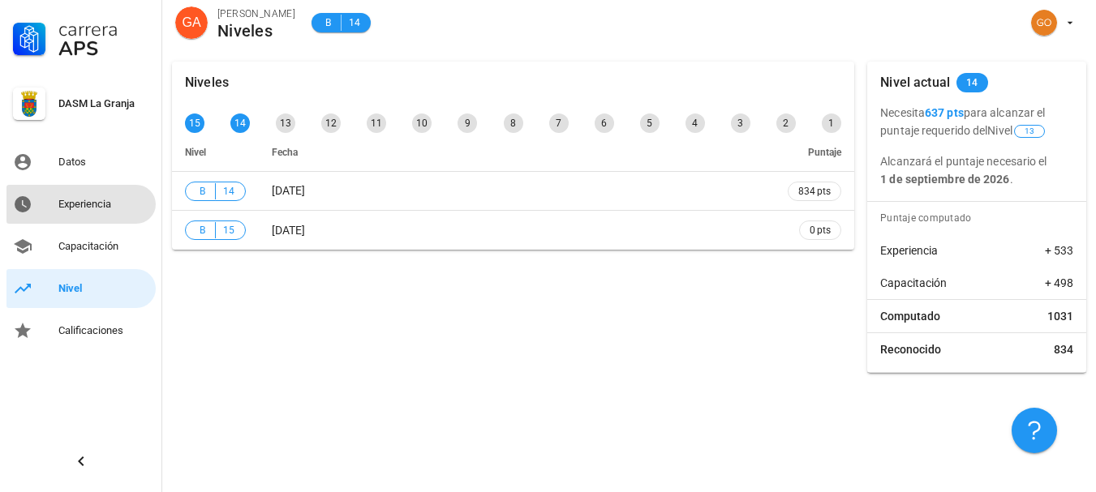
click at [105, 201] on div "Experiencia" at bounding box center [103, 204] width 91 height 13
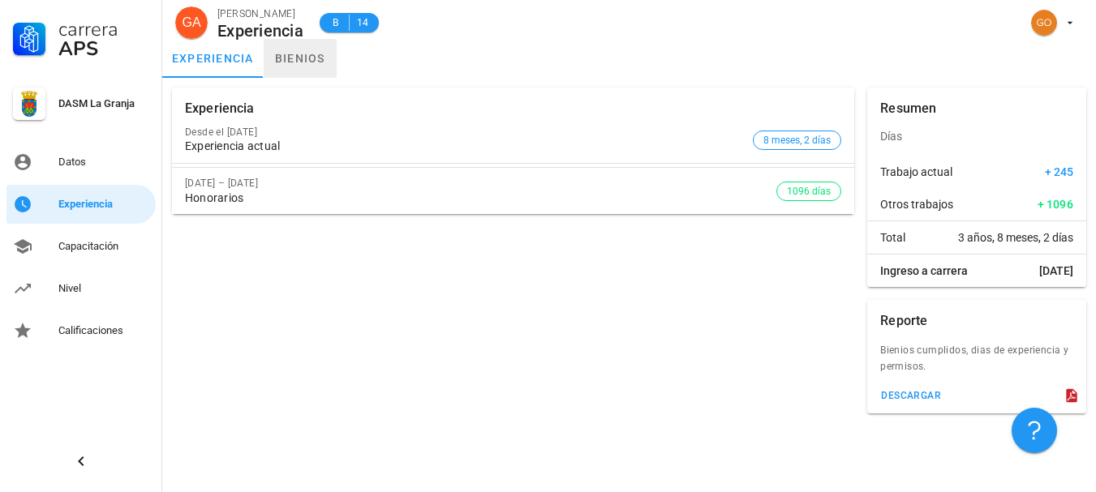
click at [288, 61] on link "bienios" at bounding box center [300, 58] width 73 height 39
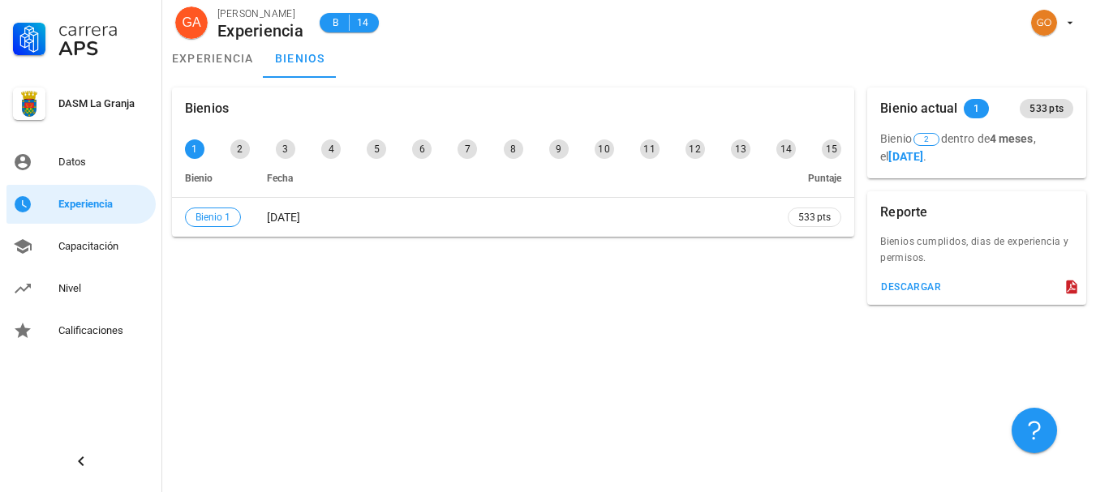
click at [315, 362] on div "Bienios 1 2 3 4 5 6 7 8 9 10 11 12 13 14 15 Bienio Fecha [GEOGRAPHIC_DATA] 1 [D…" at bounding box center [629, 285] width 934 height 414
click at [77, 290] on div "Nivel" at bounding box center [103, 288] width 91 height 13
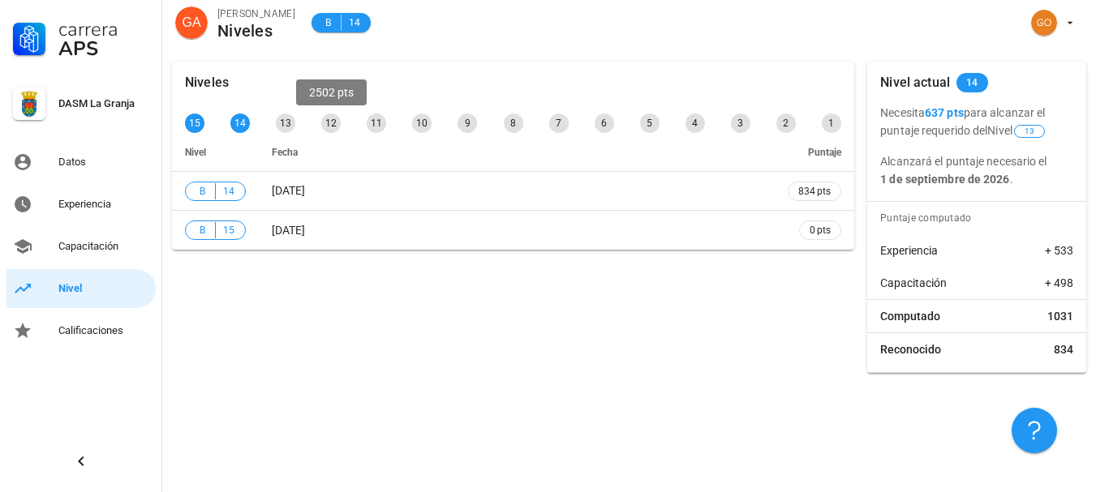
click at [333, 128] on div "12" at bounding box center [330, 123] width 19 height 19
